Goal: Task Accomplishment & Management: Use online tool/utility

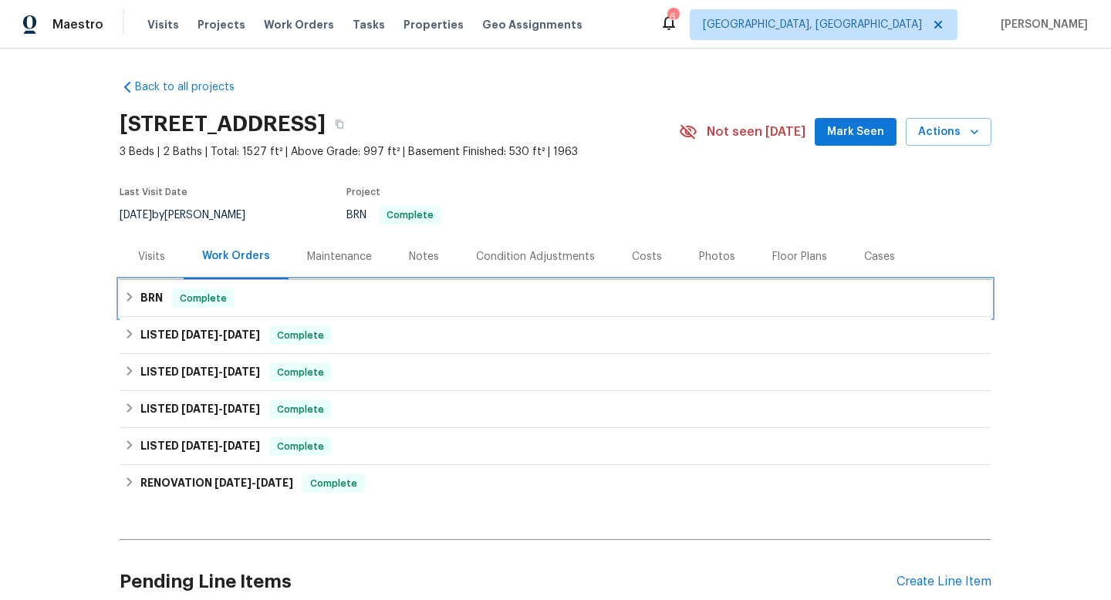
click at [124, 292] on icon at bounding box center [129, 297] width 11 height 11
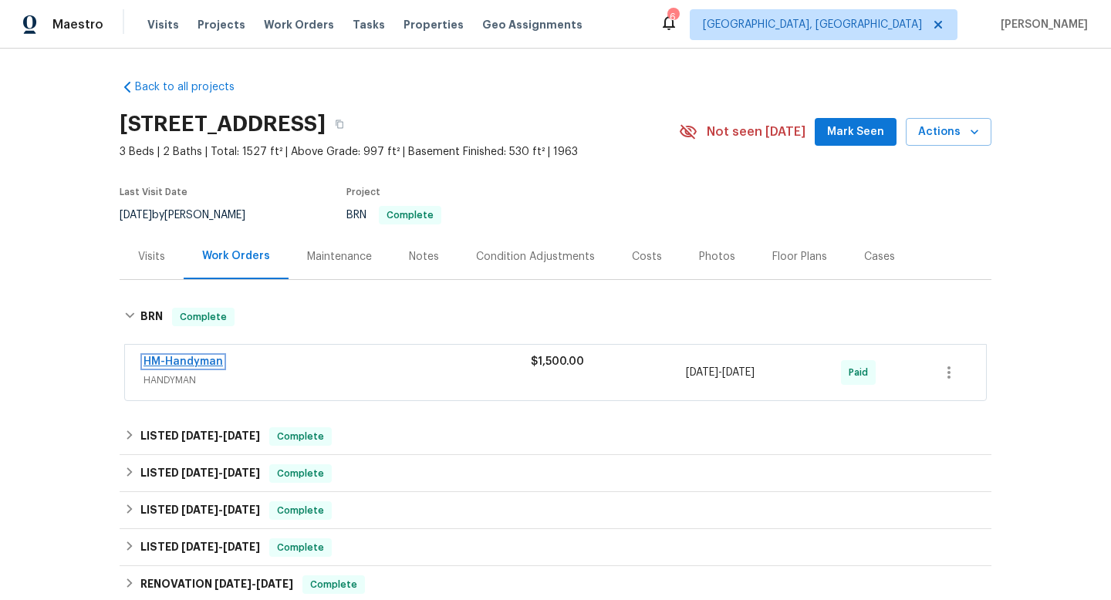
click at [193, 365] on link "HM-Handyman" at bounding box center [182, 361] width 79 height 11
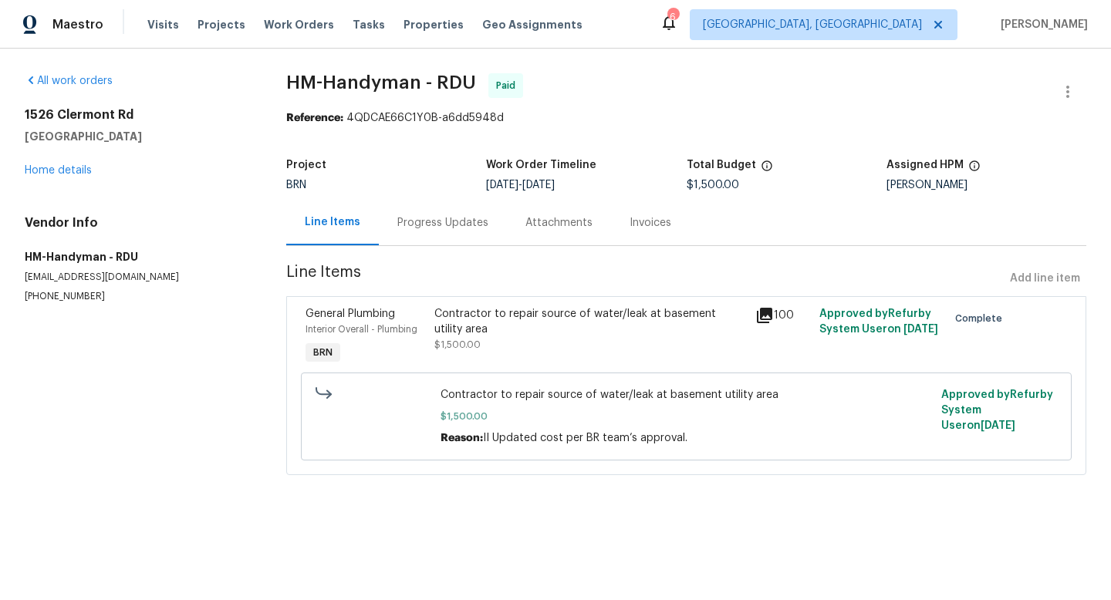
click at [761, 317] on icon at bounding box center [764, 315] width 19 height 19
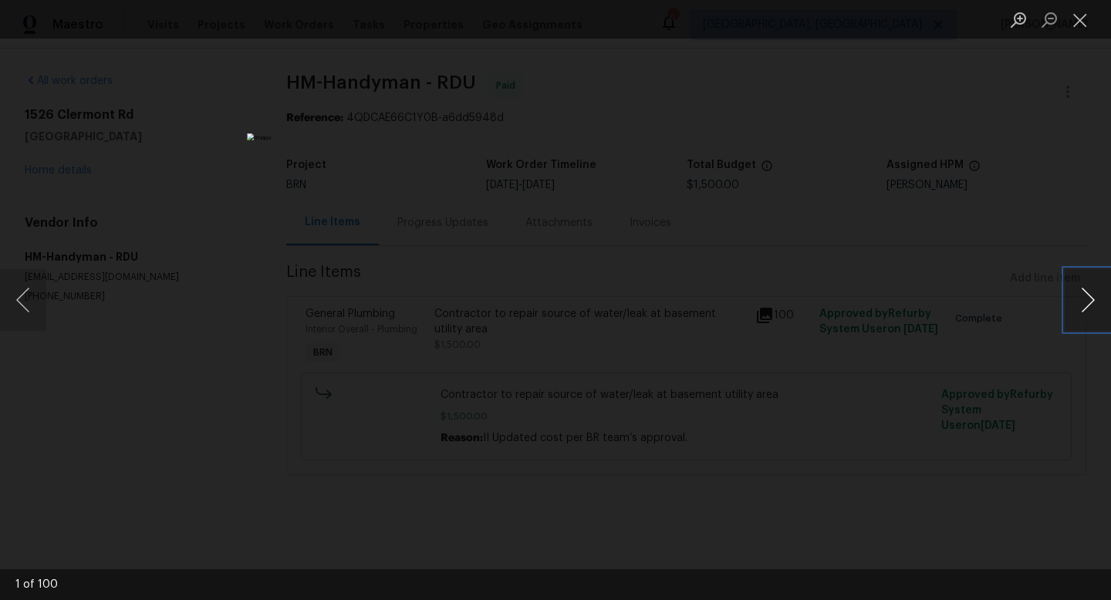
click at [1078, 289] on button "Next image" at bounding box center [1088, 300] width 46 height 62
click at [1080, 289] on button "Next image" at bounding box center [1088, 300] width 46 height 62
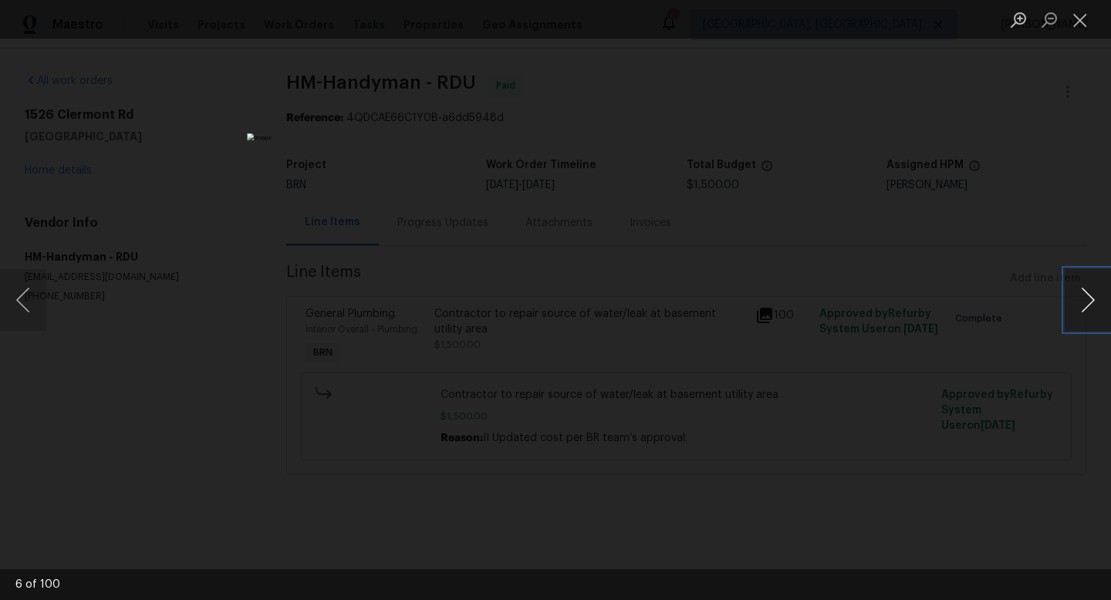
click at [1080, 289] on button "Next image" at bounding box center [1088, 300] width 46 height 62
click at [1080, 290] on button "Next image" at bounding box center [1088, 300] width 46 height 62
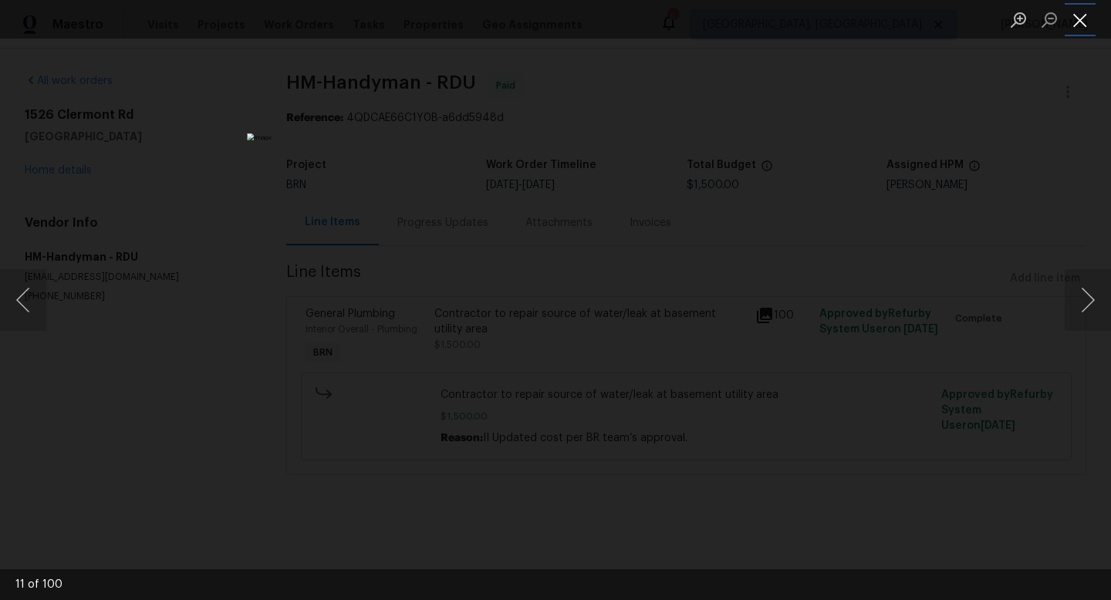
click at [1087, 14] on button "Close lightbox" at bounding box center [1080, 19] width 31 height 27
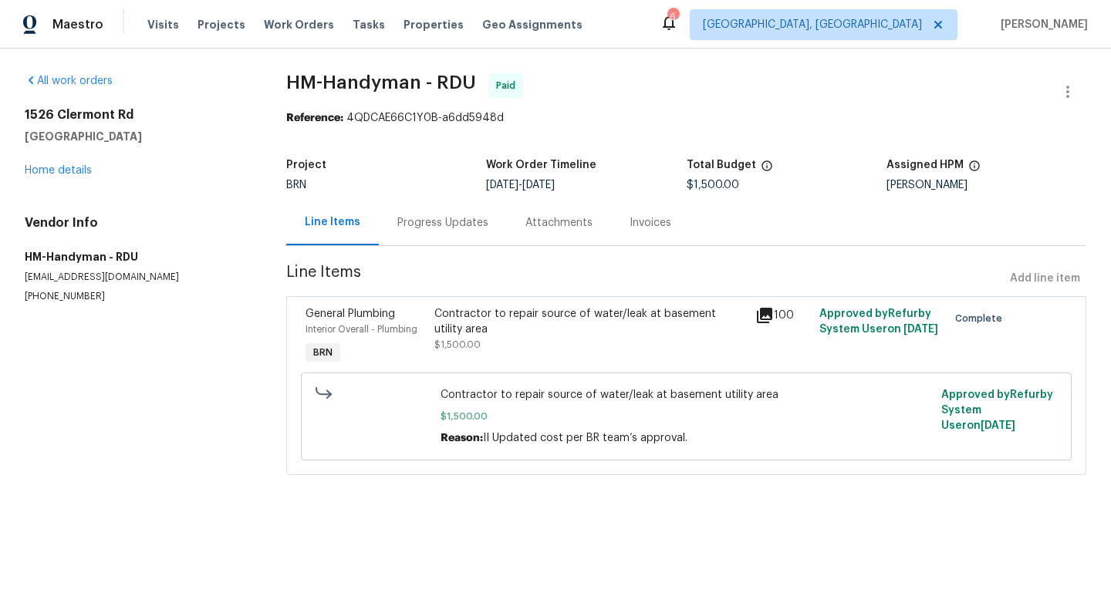
click at [757, 308] on icon at bounding box center [764, 315] width 15 height 15
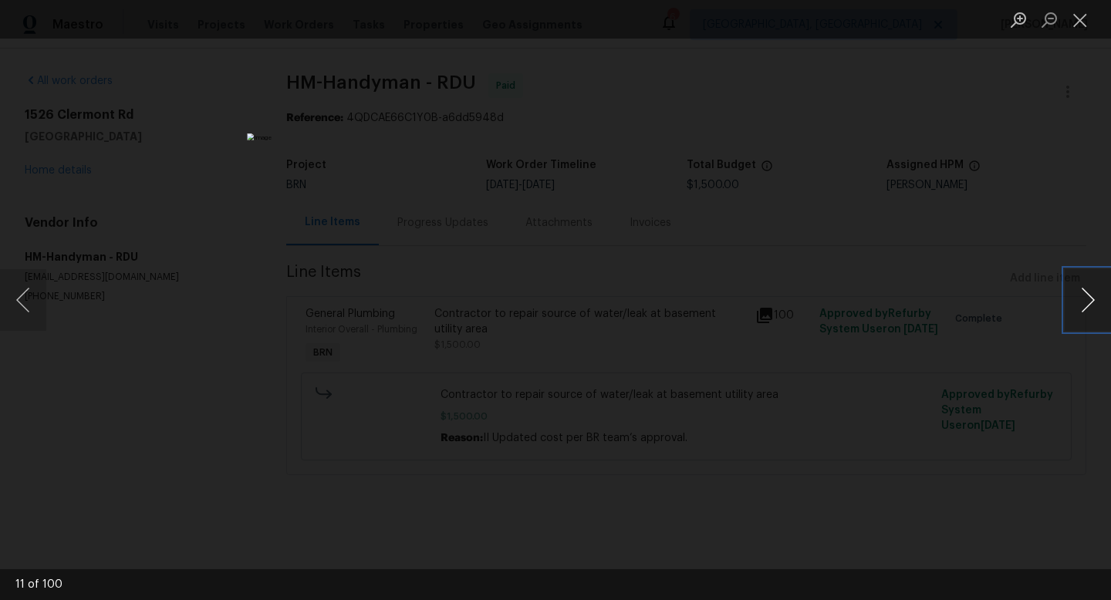
click at [1073, 292] on button "Next image" at bounding box center [1088, 300] width 46 height 62
click at [1075, 292] on button "Next image" at bounding box center [1088, 300] width 46 height 62
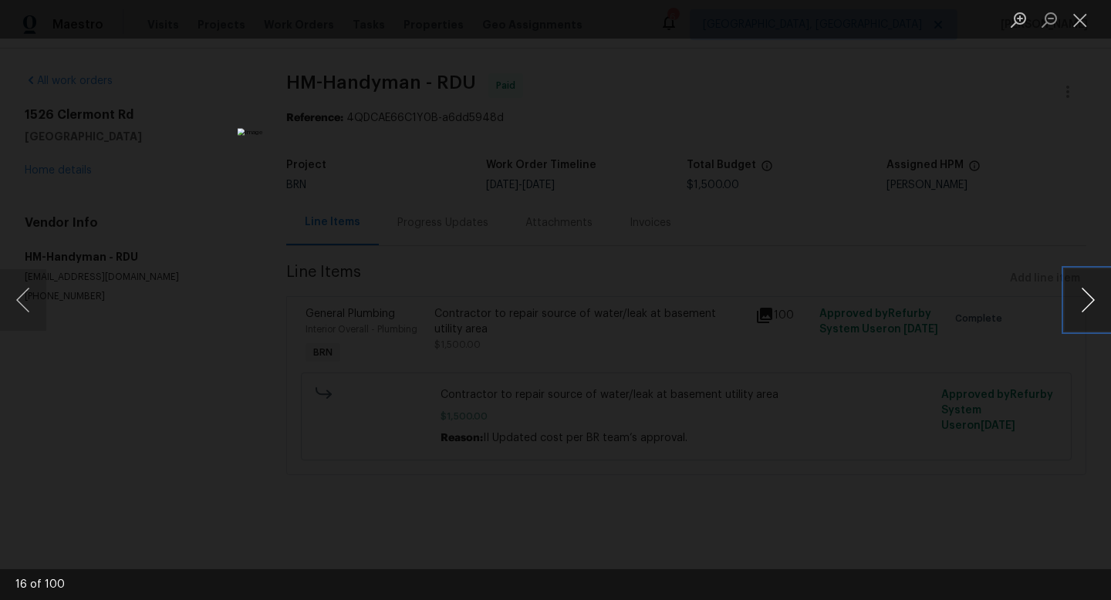
click at [1080, 293] on button "Next image" at bounding box center [1088, 300] width 46 height 62
click at [1079, 285] on button "Next image" at bounding box center [1088, 300] width 46 height 62
click at [1081, 286] on button "Next image" at bounding box center [1088, 300] width 46 height 62
click at [1082, 288] on button "Next image" at bounding box center [1088, 300] width 46 height 62
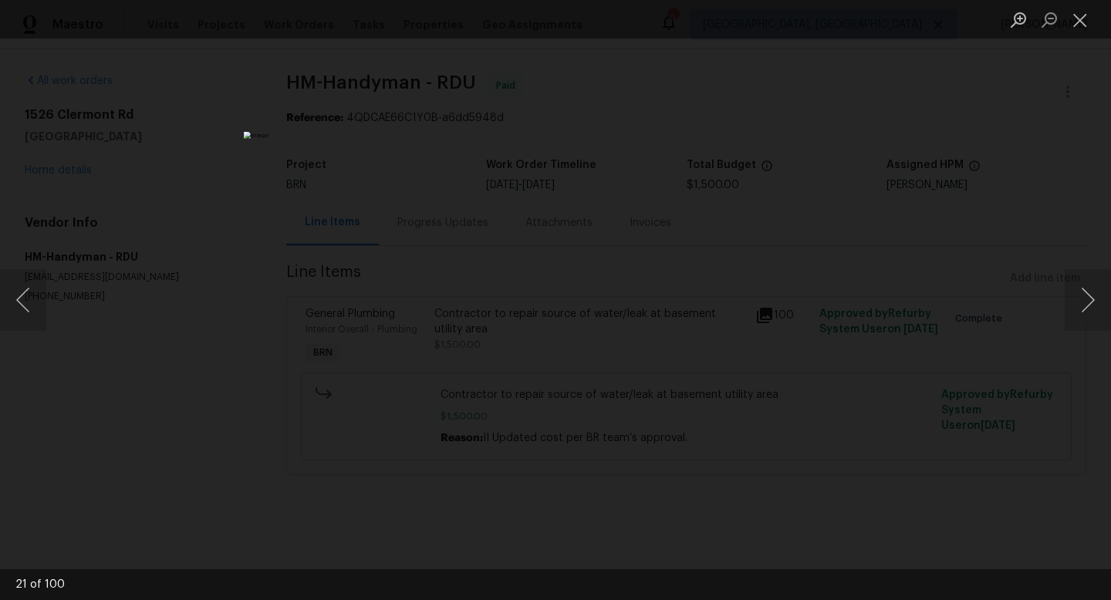
click at [1065, 243] on div "Lightbox" at bounding box center [555, 300] width 1111 height 600
